Goal: Task Accomplishment & Management: Manage account settings

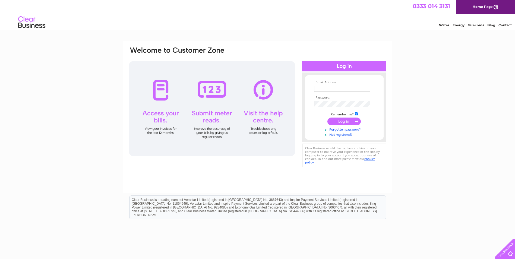
click at [326, 89] on input "text" at bounding box center [342, 89] width 56 height 6
type input "kevin@lothiangas.co.uk"
click at [344, 119] on input "submit" at bounding box center [344, 122] width 33 height 8
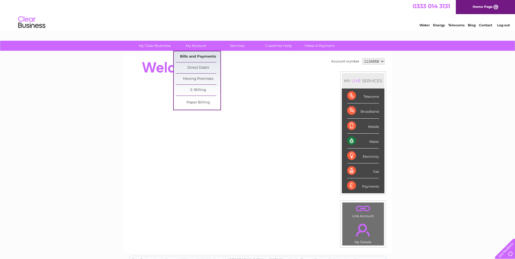
click at [198, 56] on link "Bills and Payments" at bounding box center [198, 56] width 45 height 11
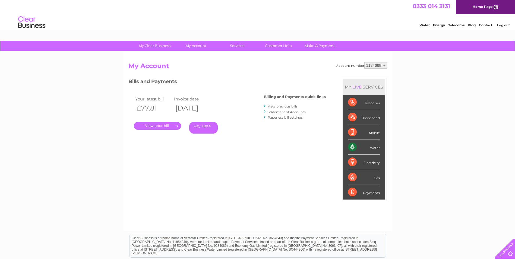
click at [166, 125] on link "." at bounding box center [157, 126] width 47 height 8
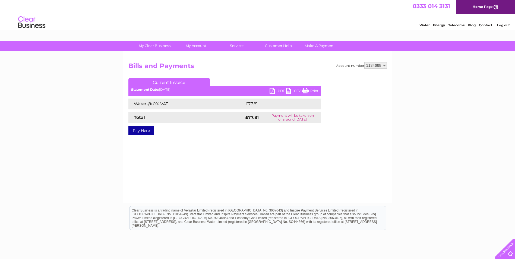
click at [274, 90] on link "PDF" at bounding box center [278, 92] width 16 height 8
click at [283, 89] on link "PDF" at bounding box center [278, 92] width 16 height 8
click at [279, 90] on link "PDF" at bounding box center [278, 92] width 16 height 8
click at [272, 90] on link "PDF" at bounding box center [278, 92] width 16 height 8
click at [430, 140] on div "My Clear Business Login Details My Details My Preferences Link Account My Accou…" at bounding box center [257, 169] width 515 height 256
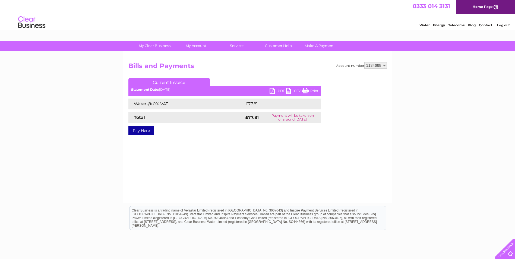
click at [272, 89] on link "PDF" at bounding box center [278, 92] width 16 height 8
click at [273, 91] on link "PDF" at bounding box center [278, 92] width 16 height 8
click at [505, 24] on link "Log out" at bounding box center [503, 25] width 13 height 4
